Goal: Information Seeking & Learning: Learn about a topic

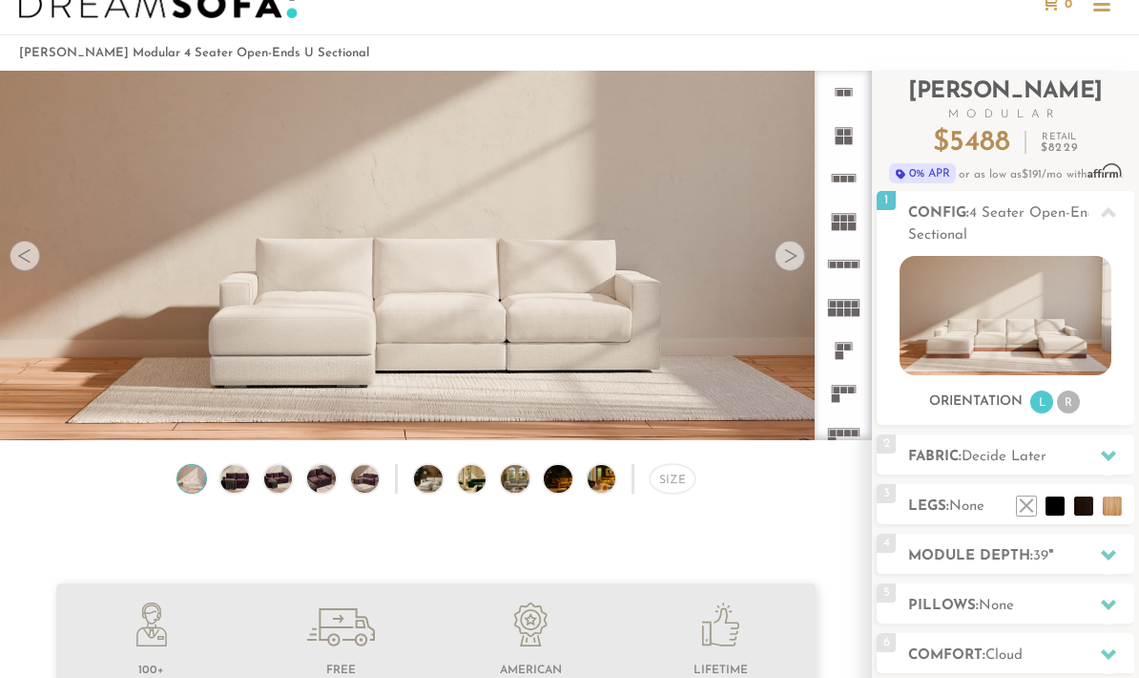
scroll to position [71, 0]
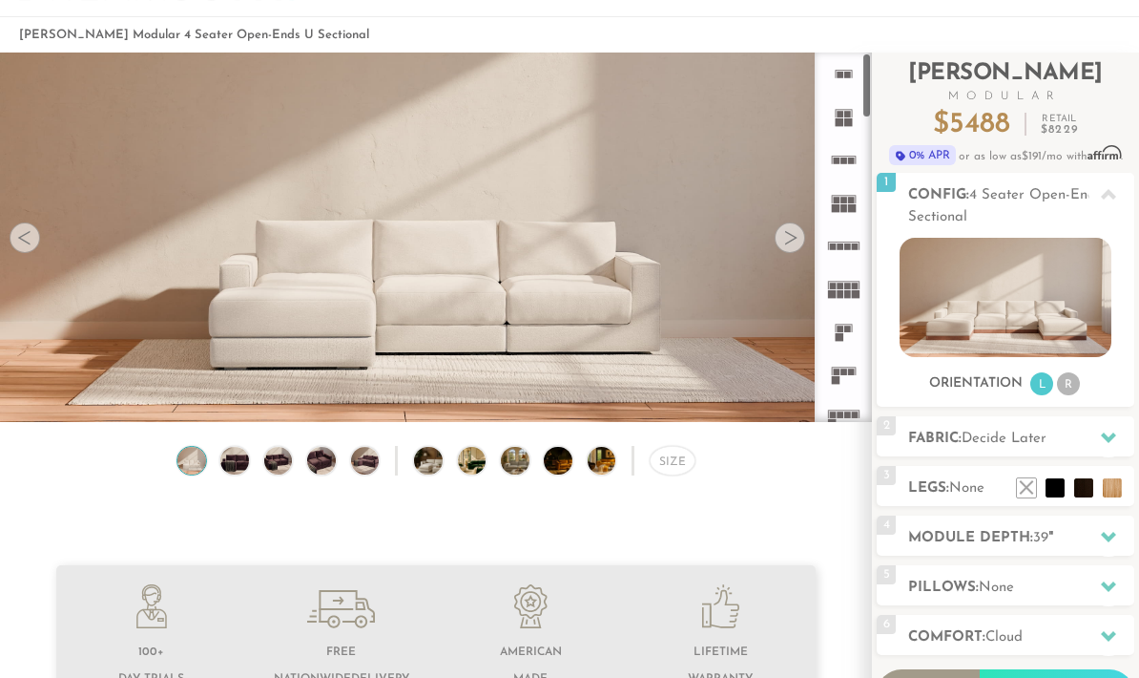
click at [843, 81] on icon at bounding box center [844, 73] width 43 height 43
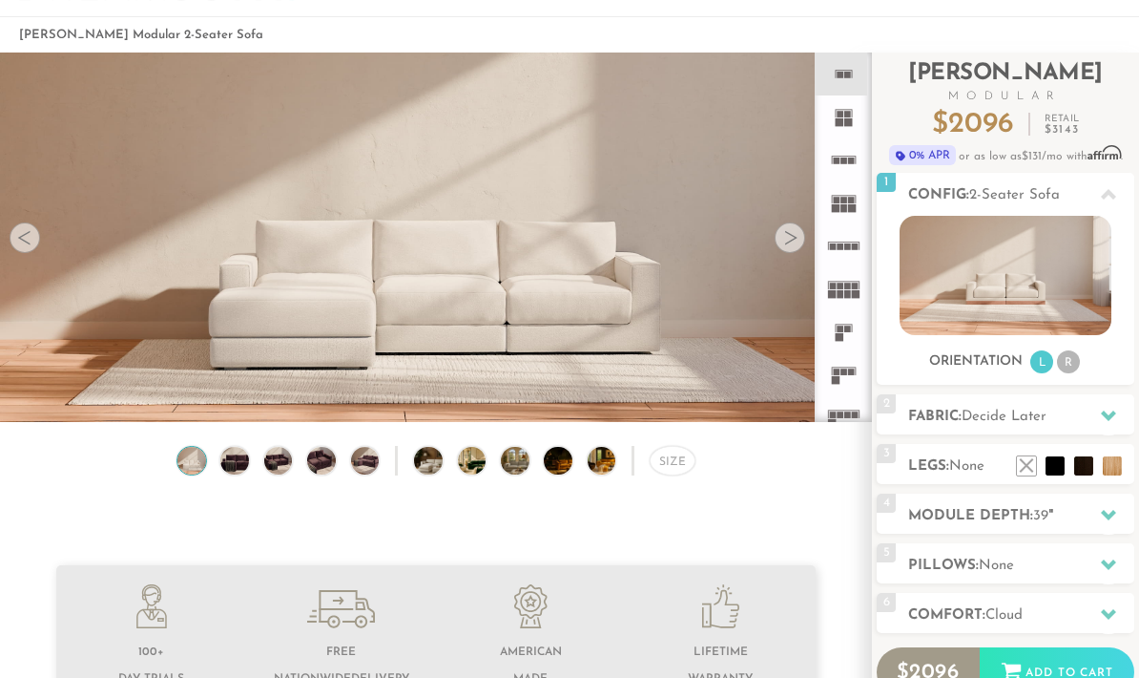
click at [839, 221] on icon at bounding box center [844, 202] width 43 height 43
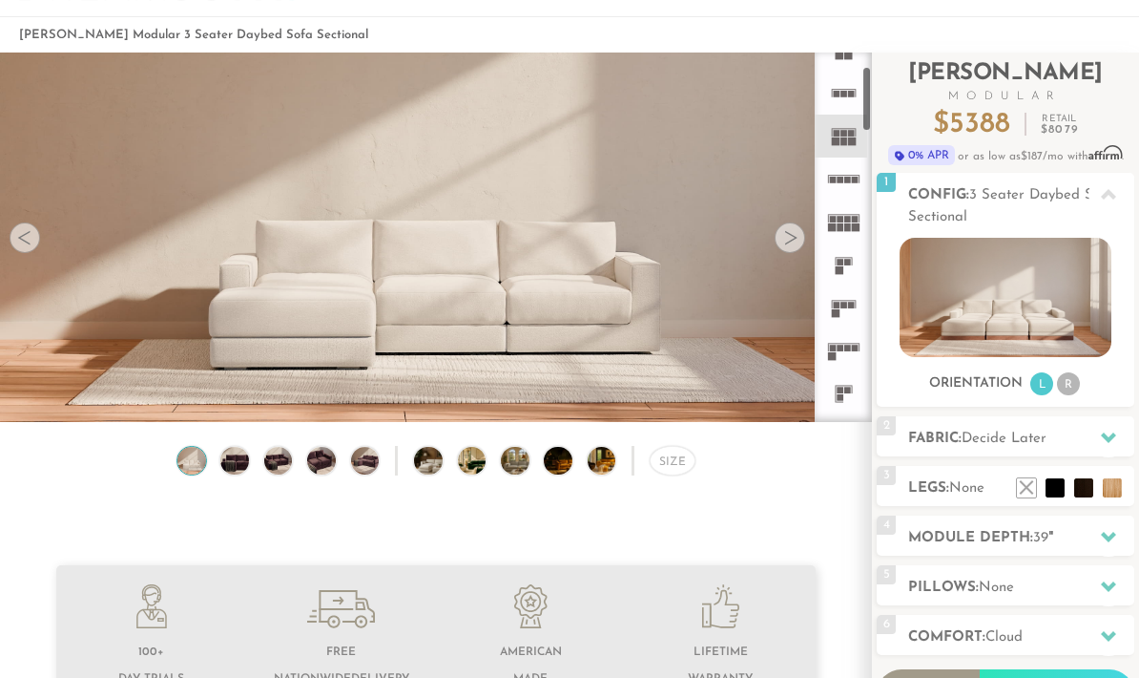
scroll to position [78, 0]
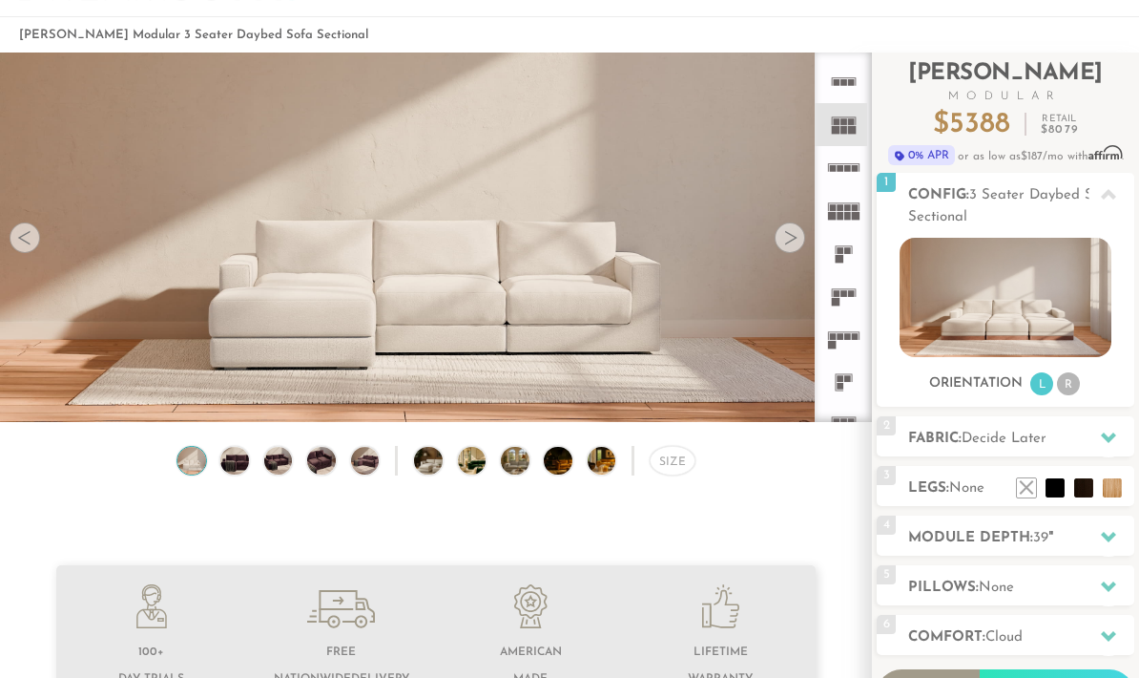
click at [589, 157] on video at bounding box center [436, 201] width 872 height 436
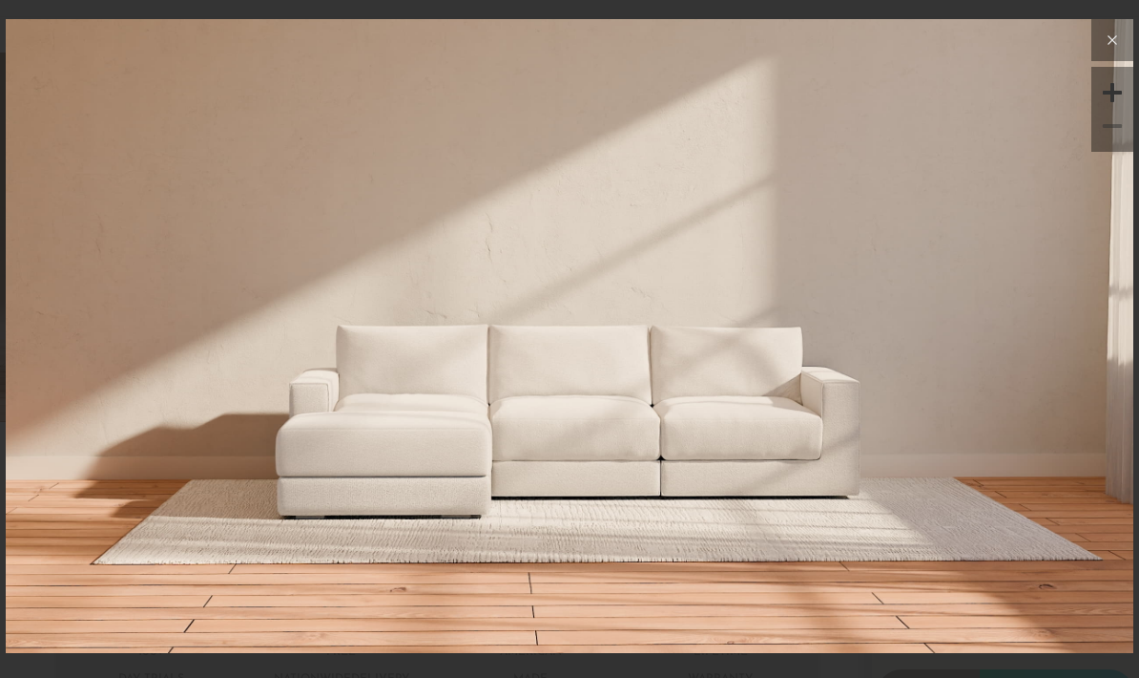
click at [1099, 27] on button at bounding box center [1113, 40] width 42 height 42
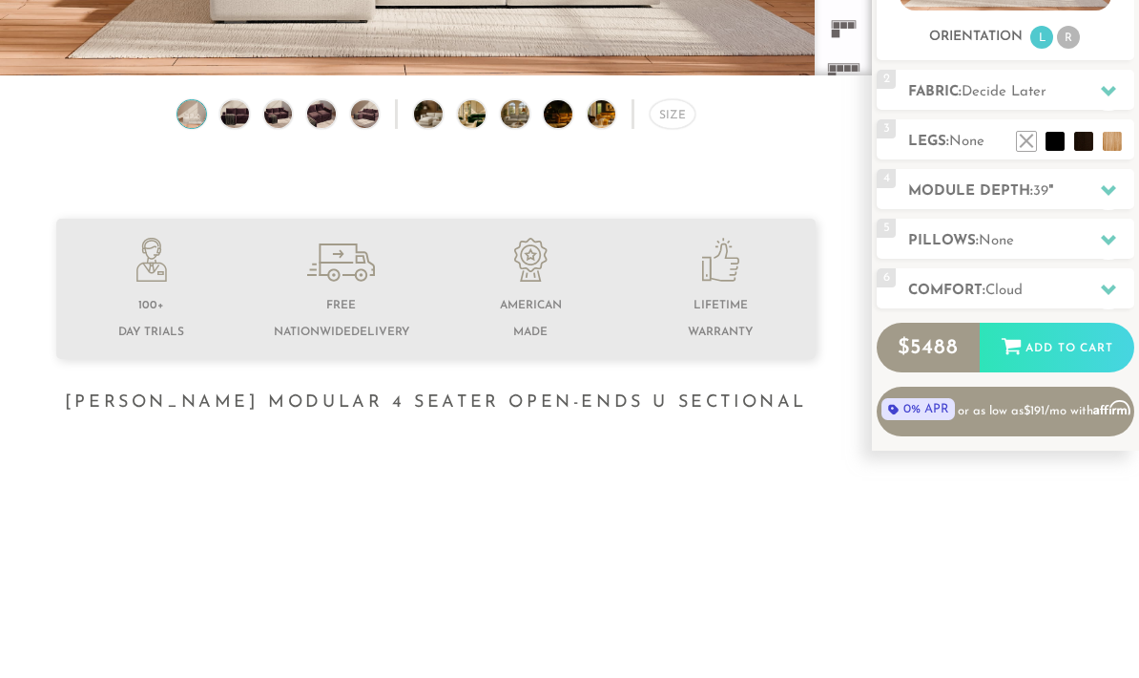
scroll to position [417, 0]
